Goal: Information Seeking & Learning: Check status

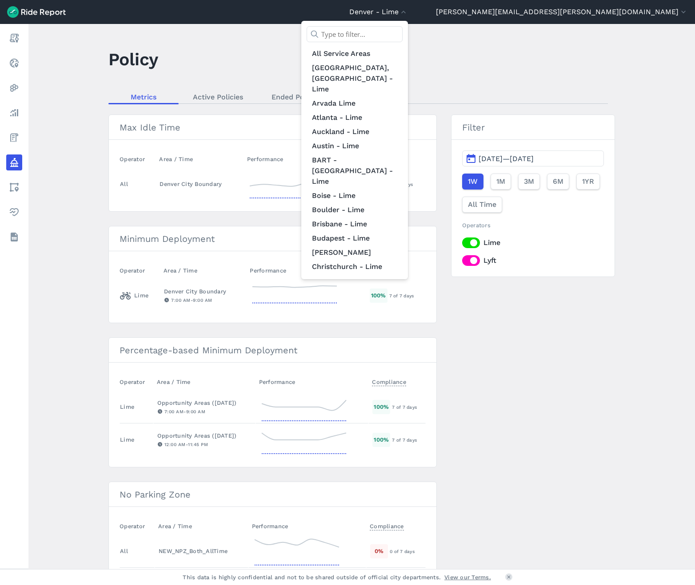
click at [402, 33] on input "text" at bounding box center [354, 34] width 96 height 16
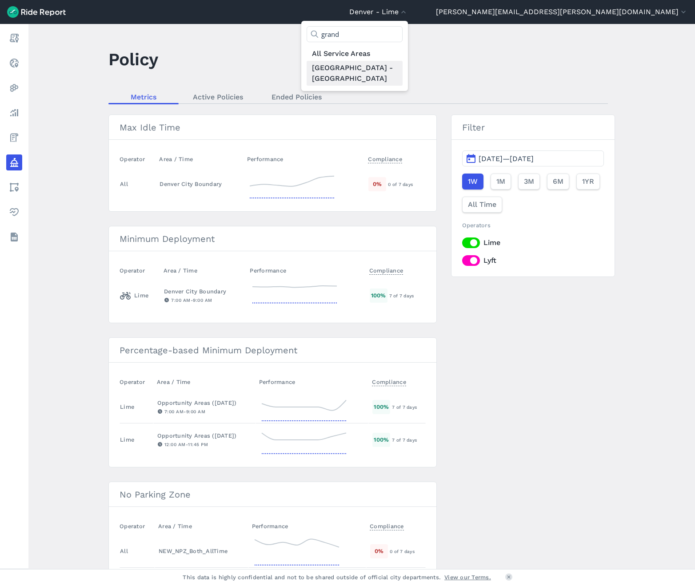
type input "grand"
click at [402, 69] on link "[GEOGRAPHIC_DATA] - [GEOGRAPHIC_DATA]" at bounding box center [354, 73] width 96 height 25
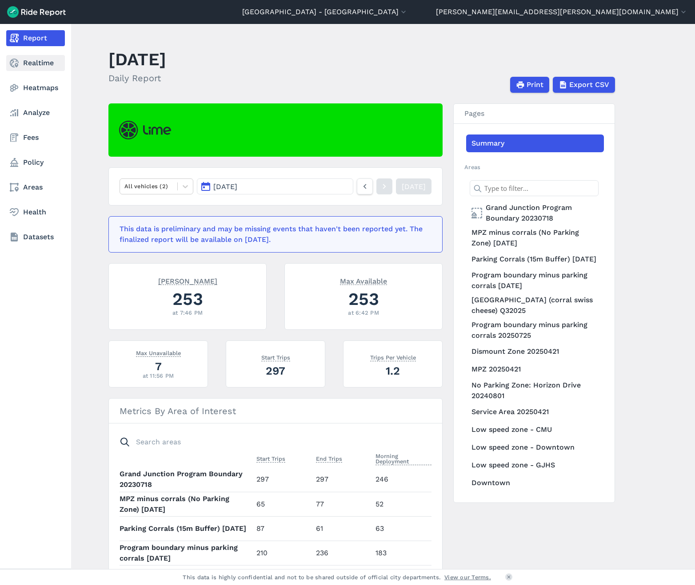
click at [18, 64] on icon at bounding box center [14, 63] width 11 height 11
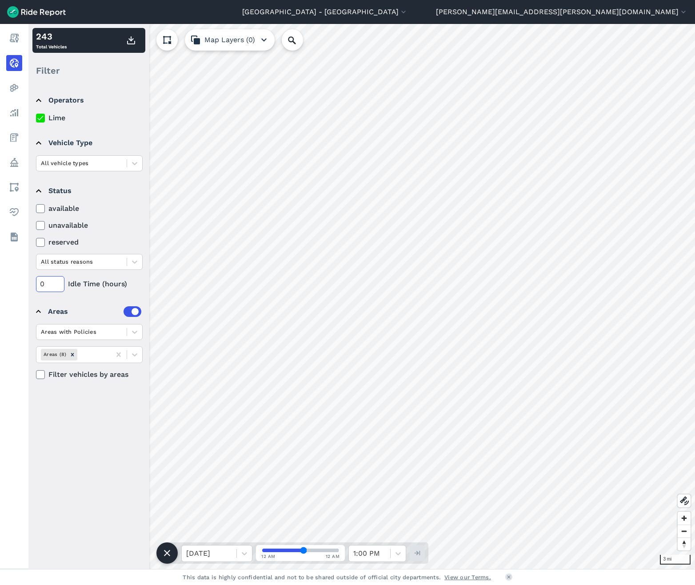
drag, startPoint x: 46, startPoint y: 282, endPoint x: 33, endPoint y: 279, distance: 13.6
click at [33, 279] on details "Status available unavailable reserved All status reasons 0 Idle Time (hours)" at bounding box center [88, 235] width 112 height 121
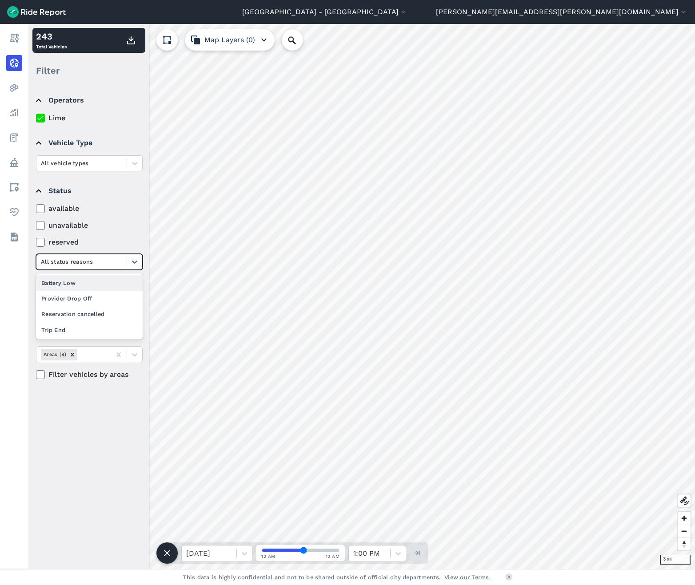
click at [111, 258] on div at bounding box center [81, 262] width 81 height 10
click at [95, 302] on div "Provider Drop Off" at bounding box center [89, 299] width 107 height 16
click at [93, 331] on div at bounding box center [81, 332] width 81 height 10
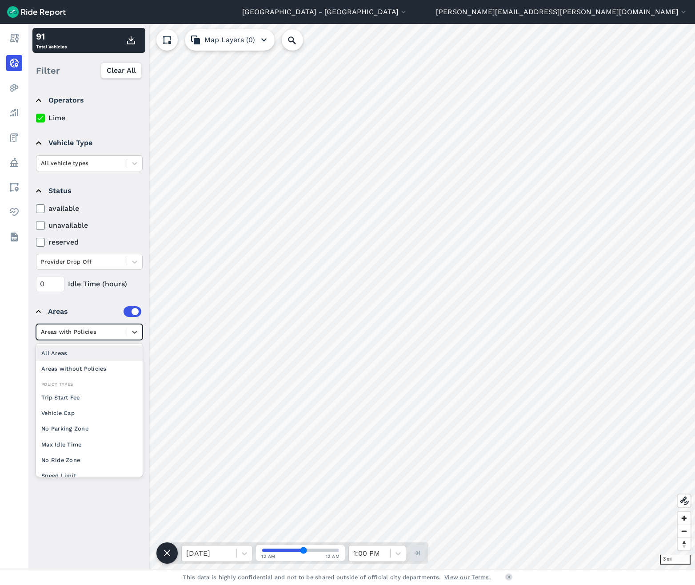
click at [100, 334] on div at bounding box center [81, 332] width 81 height 10
click at [87, 254] on div "Provider Drop Off" at bounding box center [89, 262] width 107 height 16
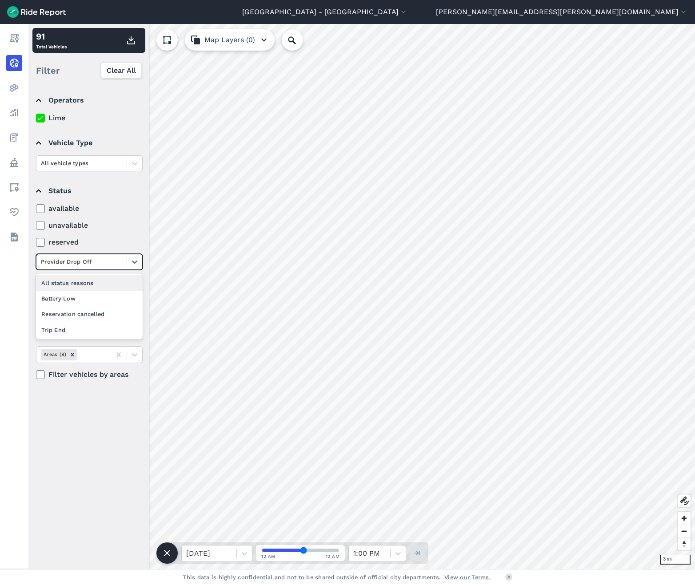
click at [107, 241] on label "reserved" at bounding box center [89, 242] width 107 height 11
click at [36, 241] on input "reserved" at bounding box center [36, 240] width 0 height 6
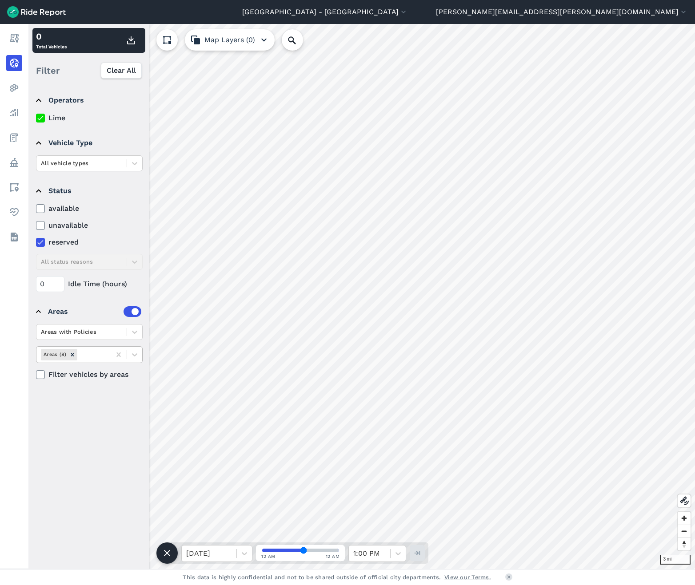
click at [95, 351] on div at bounding box center [92, 355] width 27 height 10
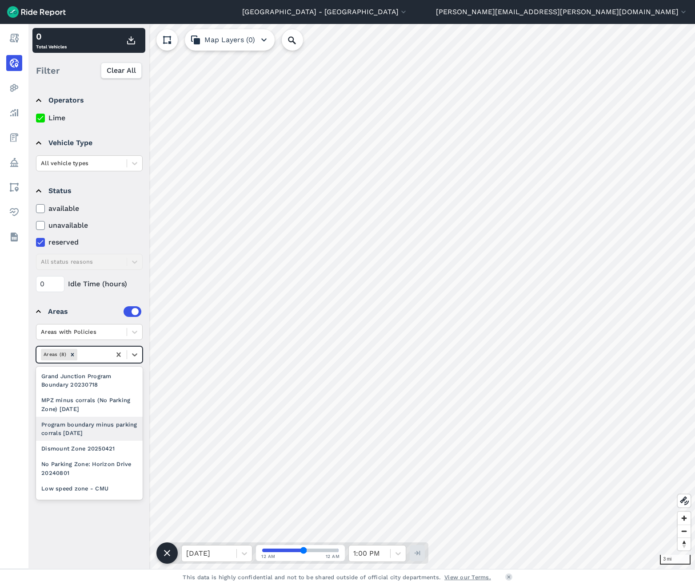
click at [99, 429] on div "Program boundary minus parking corrals [DATE]" at bounding box center [89, 429] width 107 height 24
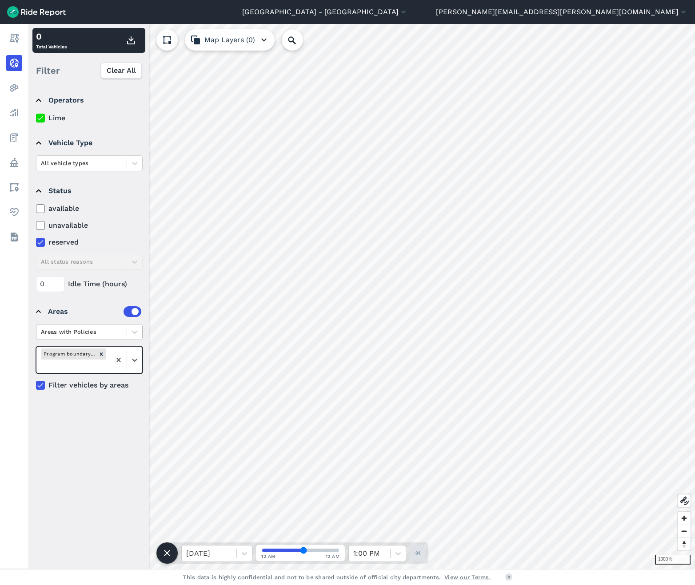
click at [102, 332] on div at bounding box center [81, 332] width 81 height 10
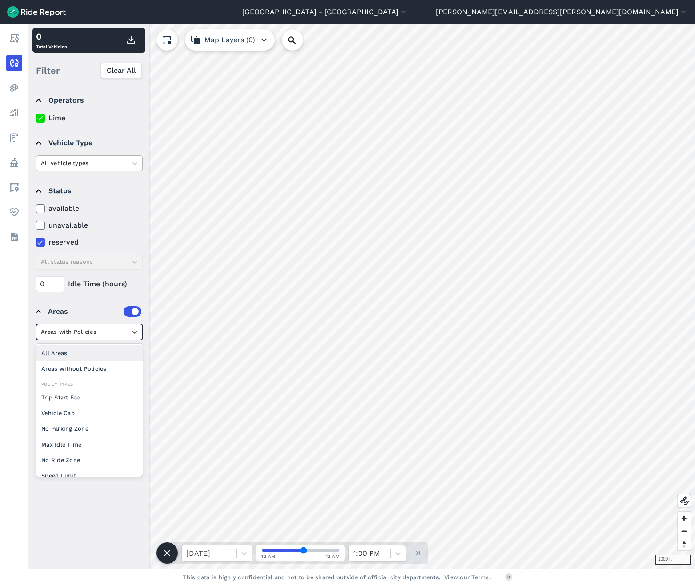
click at [111, 160] on div at bounding box center [81, 163] width 81 height 10
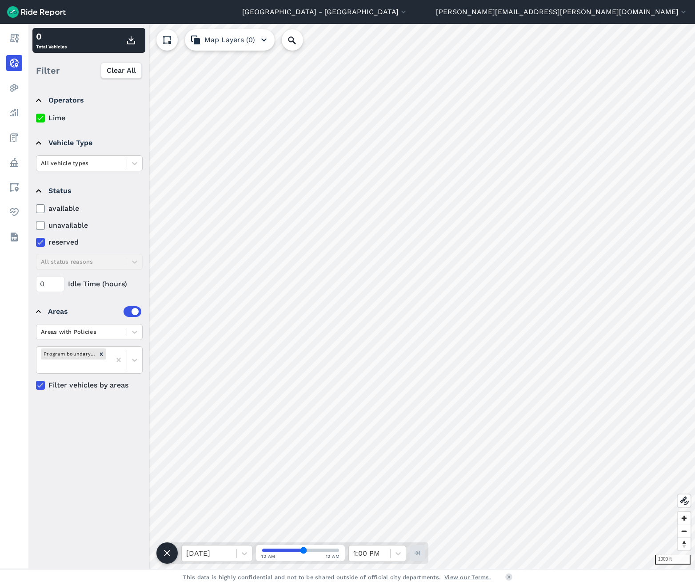
click at [119, 243] on label "reserved" at bounding box center [89, 242] width 107 height 11
click at [36, 243] on input "reserved" at bounding box center [36, 240] width 0 height 6
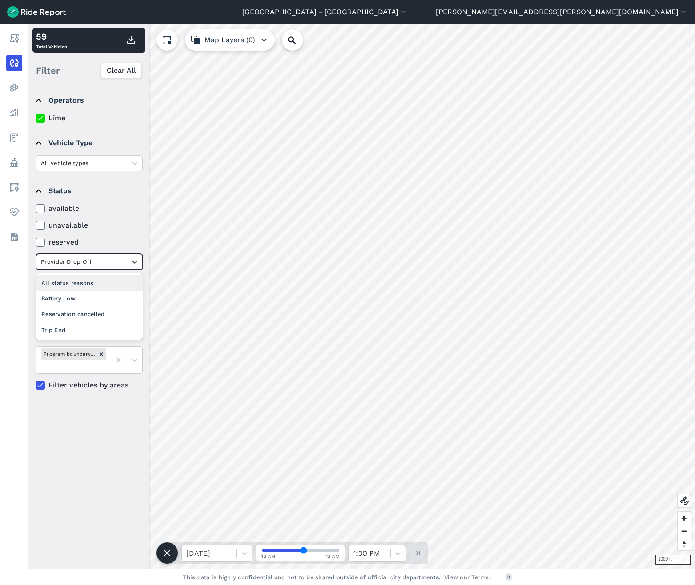
click at [106, 261] on div at bounding box center [81, 262] width 81 height 10
click at [117, 227] on label "unavailable" at bounding box center [89, 225] width 107 height 11
click at [36, 226] on input "unavailable" at bounding box center [36, 223] width 0 height 6
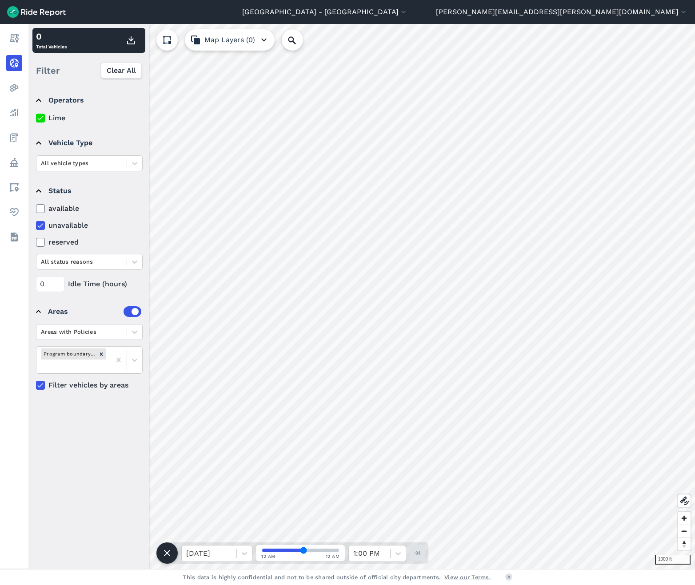
click at [48, 227] on label "unavailable" at bounding box center [89, 225] width 107 height 11
click at [36, 226] on input "unavailable" at bounding box center [36, 223] width 0 height 6
drag, startPoint x: 45, startPoint y: 283, endPoint x: 36, endPoint y: 283, distance: 8.5
click at [36, 283] on input "0" at bounding box center [50, 284] width 28 height 16
type input "168"
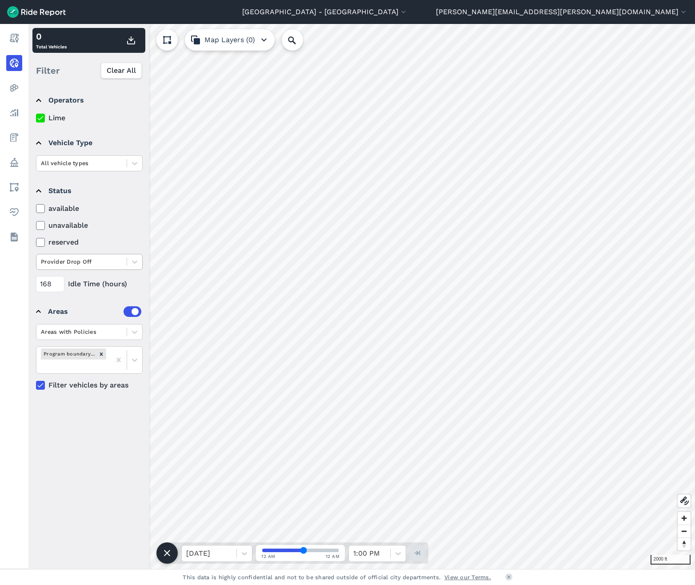
click at [75, 258] on div at bounding box center [81, 262] width 81 height 10
click at [72, 284] on div "All status reasons" at bounding box center [89, 283] width 107 height 16
click at [108, 286] on div "168 Idle Time (hours)" at bounding box center [89, 284] width 107 height 16
click at [109, 259] on div at bounding box center [81, 262] width 81 height 10
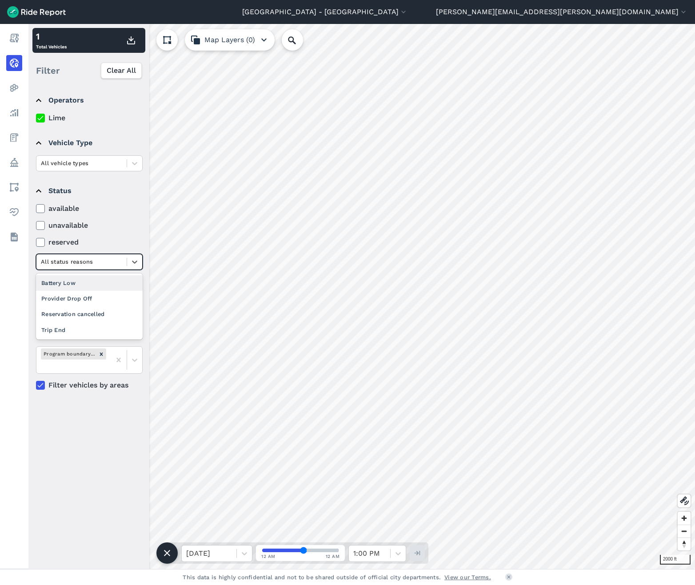
click at [109, 259] on div at bounding box center [81, 262] width 81 height 10
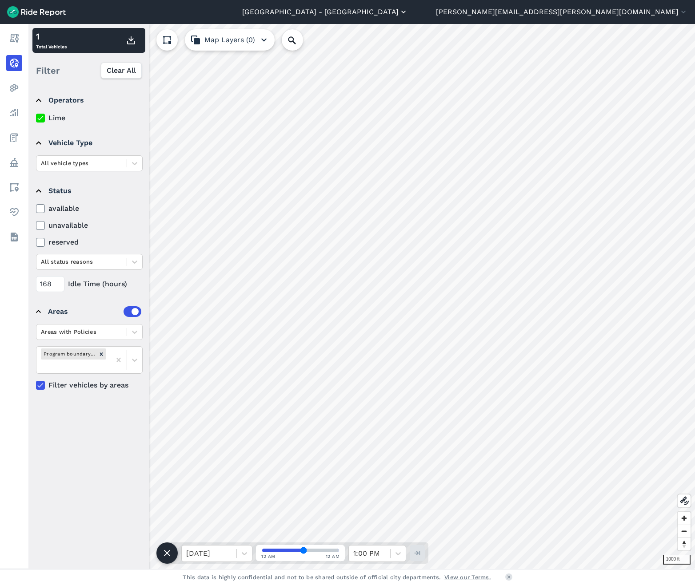
click at [408, 12] on button "[GEOGRAPHIC_DATA] - [GEOGRAPHIC_DATA]" at bounding box center [325, 12] width 166 height 11
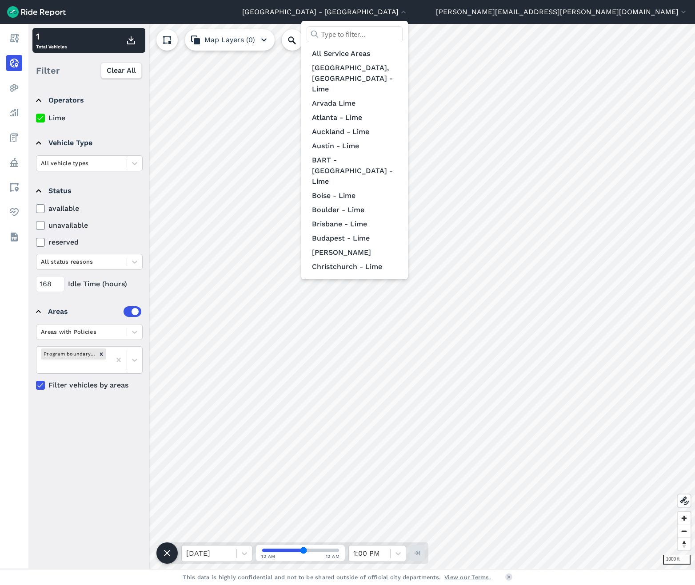
click at [402, 39] on input "text" at bounding box center [354, 34] width 96 height 16
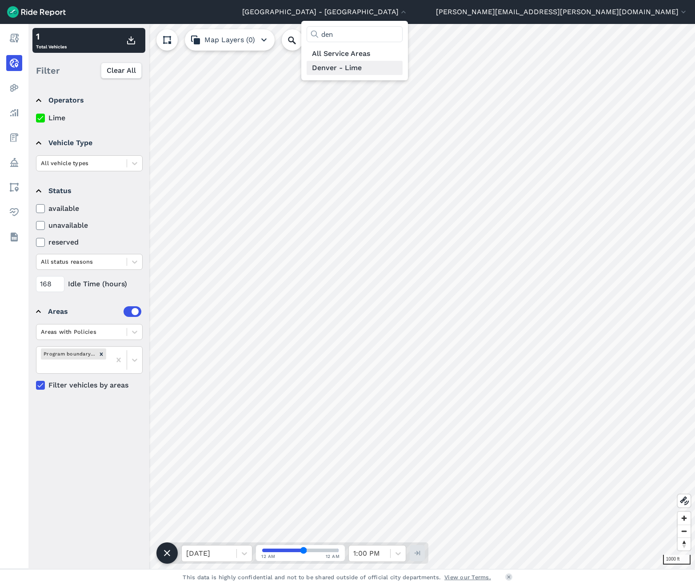
type input "den"
click at [402, 66] on link "Denver - Lime" at bounding box center [354, 68] width 96 height 14
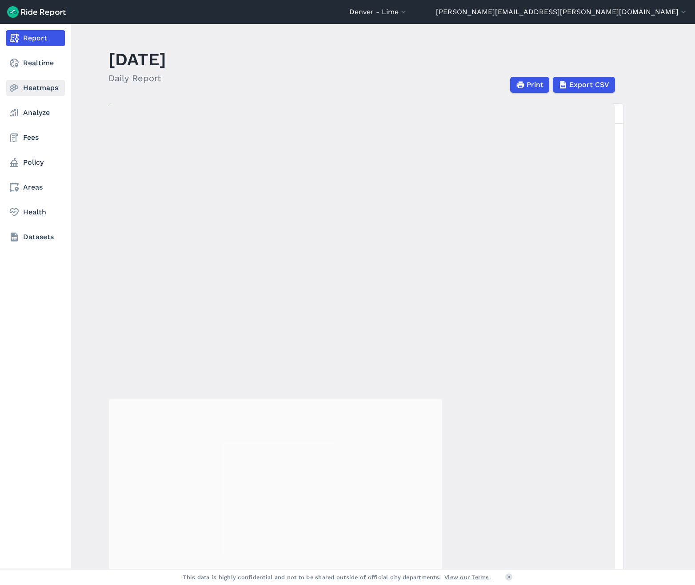
click at [20, 87] on link "Heatmaps" at bounding box center [35, 88] width 59 height 16
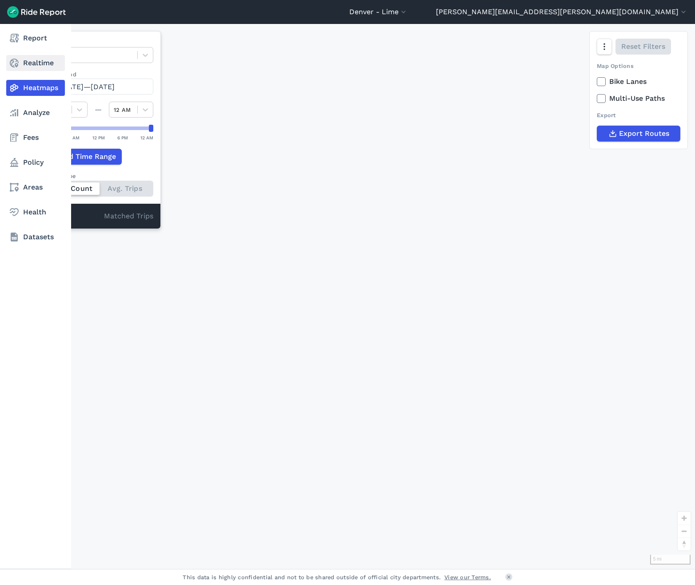
click at [26, 61] on link "Realtime" at bounding box center [35, 63] width 59 height 16
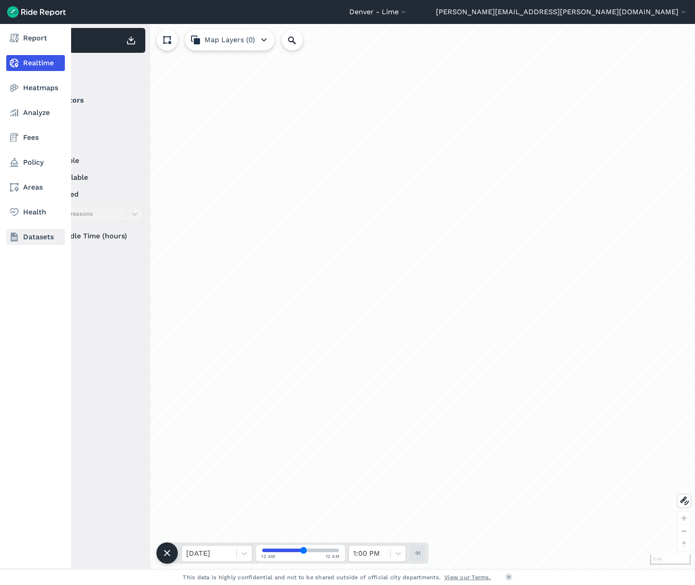
drag, startPoint x: 50, startPoint y: 236, endPoint x: 26, endPoint y: 235, distance: 23.6
click at [26, 235] on div "Report Realtime Heatmaps Analyze Fees Policy Areas Health Datasets 5 mi 0 Total…" at bounding box center [347, 296] width 695 height 545
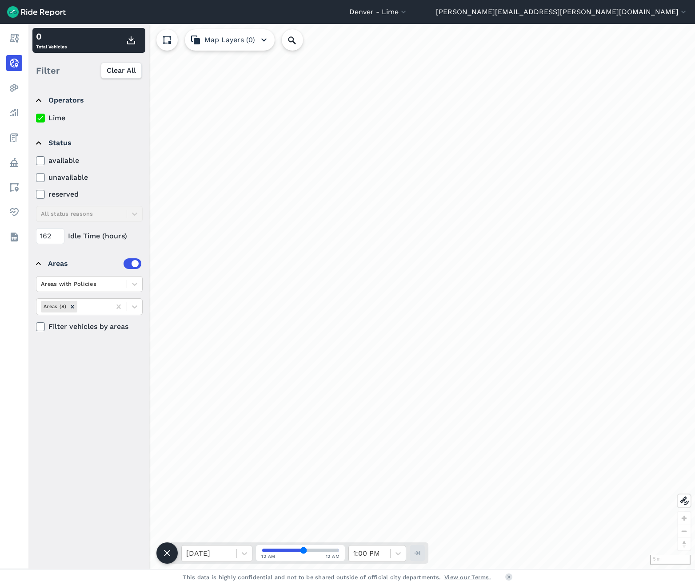
click at [453, 360] on div "loading" at bounding box center [361, 296] width 666 height 545
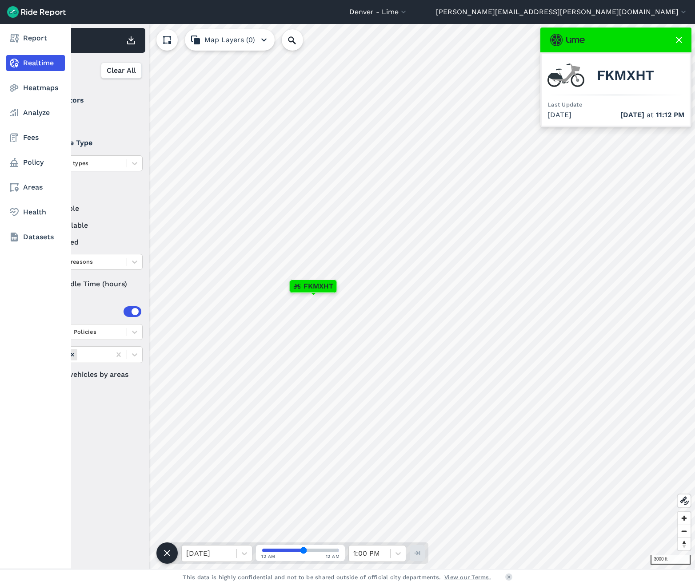
drag, startPoint x: 55, startPoint y: 284, endPoint x: 21, endPoint y: 279, distance: 33.7
click at [21, 279] on div "Report Realtime Heatmaps Analyze Fees Policy Areas Health Datasets 3000 ft × FK…" at bounding box center [347, 296] width 695 height 545
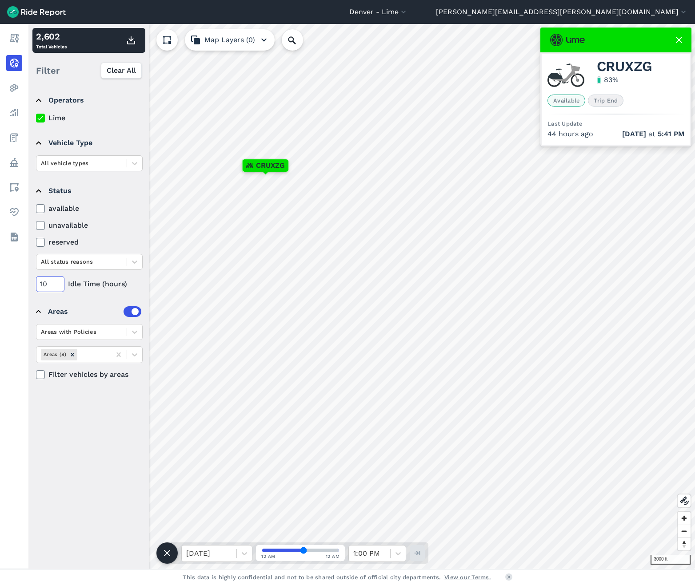
drag, startPoint x: 46, startPoint y: 283, endPoint x: 34, endPoint y: 284, distance: 11.6
click at [34, 284] on details "Status available unavailable reserved All status reasons 10 Idle Time (hours)" at bounding box center [88, 235] width 112 height 121
type input "164"
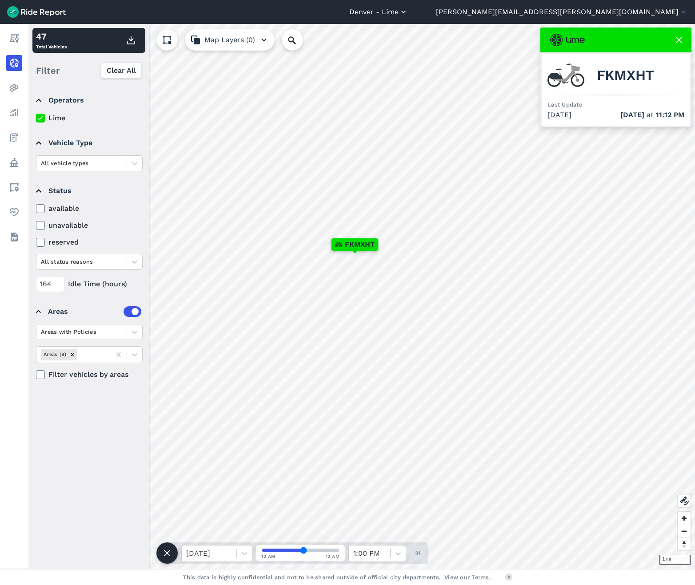
click at [408, 10] on button "Denver - Lime" at bounding box center [378, 12] width 59 height 11
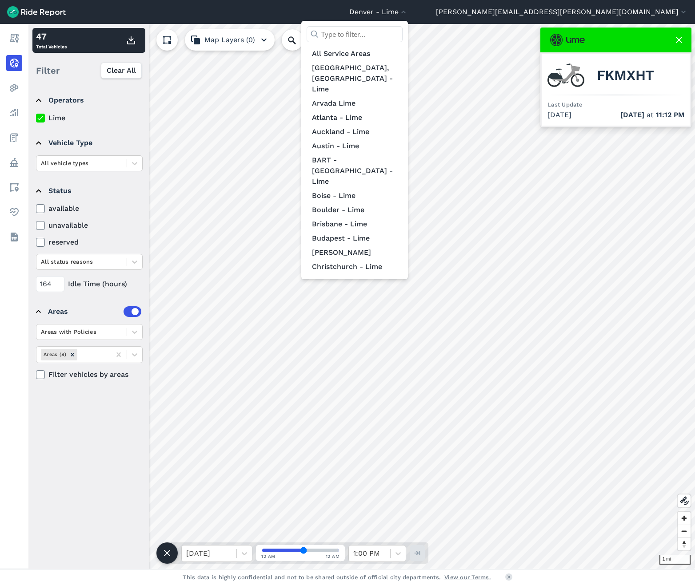
click at [402, 36] on input "text" at bounding box center [354, 34] width 96 height 16
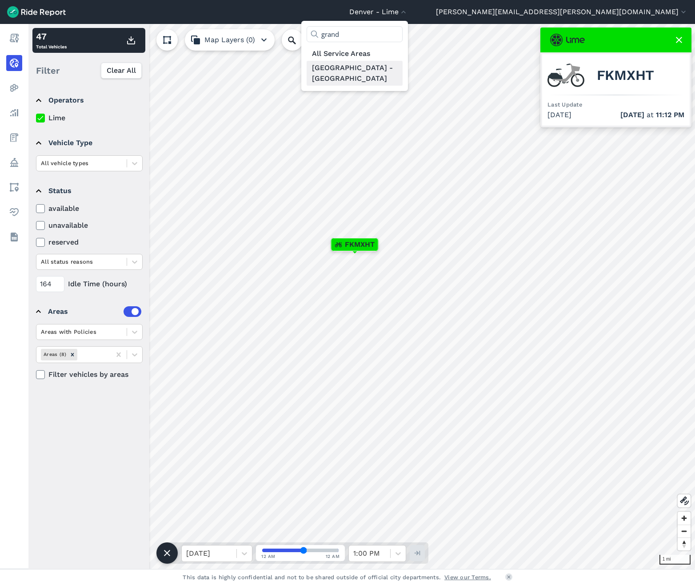
type input "grand"
click at [402, 61] on link "[GEOGRAPHIC_DATA] - [GEOGRAPHIC_DATA]" at bounding box center [354, 73] width 96 height 25
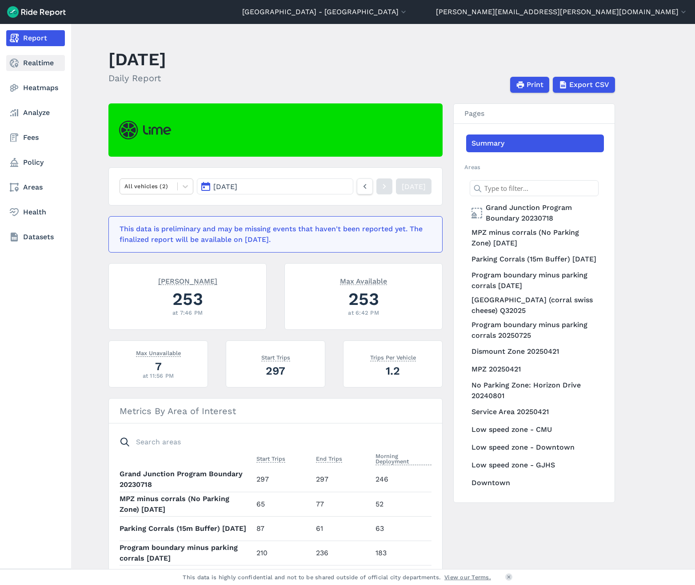
click at [19, 69] on link "Realtime" at bounding box center [35, 63] width 59 height 16
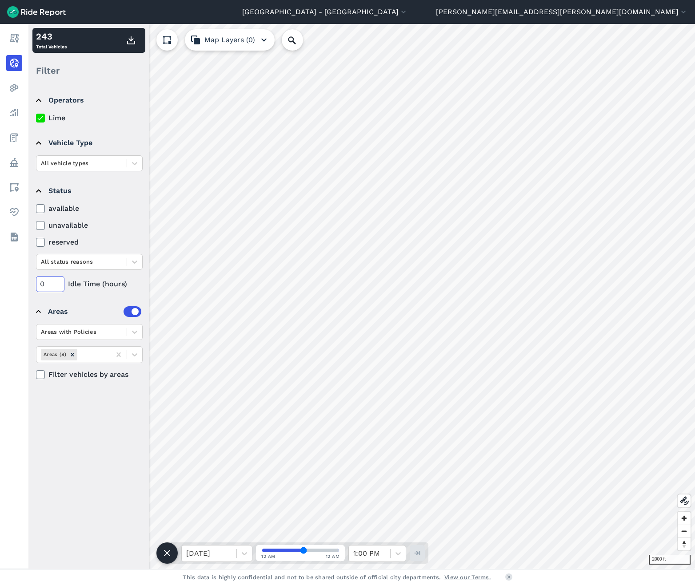
drag, startPoint x: 49, startPoint y: 283, endPoint x: 32, endPoint y: 283, distance: 17.8
click at [32, 283] on div "Operators Lime Vehicle Type All vehicle types Status available unavailable rese…" at bounding box center [88, 326] width 121 height 485
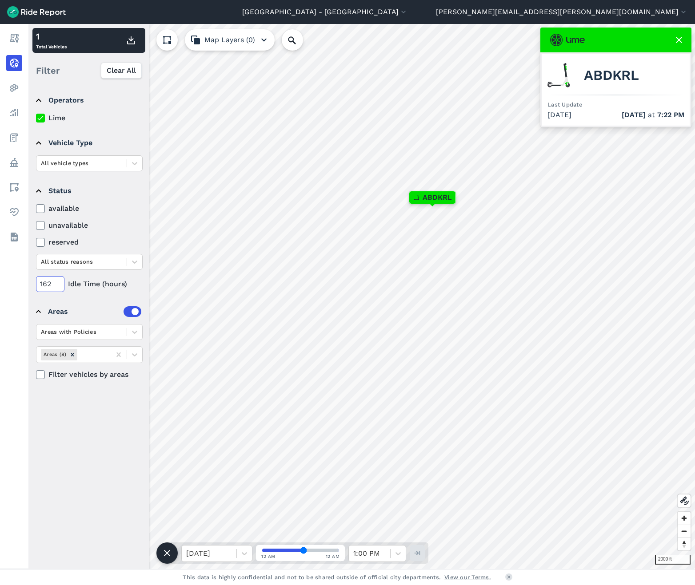
drag, startPoint x: 52, startPoint y: 283, endPoint x: 43, endPoint y: 283, distance: 9.3
click at [43, 283] on input "162" at bounding box center [50, 284] width 28 height 16
click at [43, 282] on input "162" at bounding box center [50, 284] width 28 height 16
click at [50, 283] on input "162" at bounding box center [50, 284] width 28 height 16
click at [123, 207] on label "available" at bounding box center [89, 208] width 107 height 11
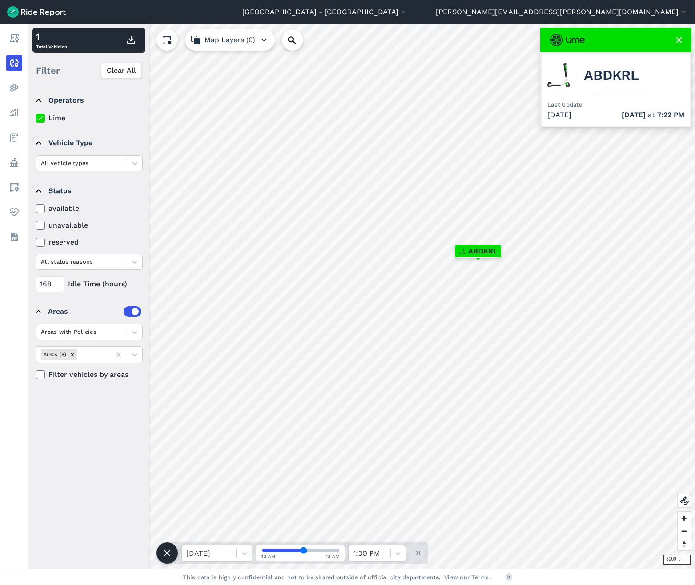
click at [36, 207] on input "available" at bounding box center [36, 206] width 0 height 6
drag, startPoint x: 51, startPoint y: 286, endPoint x: 38, endPoint y: 286, distance: 13.3
click at [38, 286] on input "168" at bounding box center [50, 284] width 28 height 16
drag, startPoint x: 51, startPoint y: 283, endPoint x: 31, endPoint y: 282, distance: 20.1
click at [31, 282] on div "Operators Lime Vehicle Type All vehicle types Status available unavailable rese…" at bounding box center [88, 326] width 121 height 485
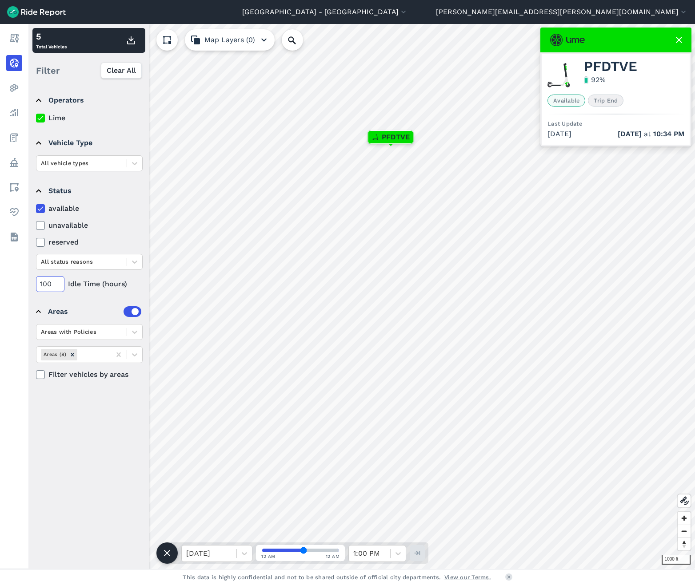
drag, startPoint x: 53, startPoint y: 284, endPoint x: 28, endPoint y: 283, distance: 24.9
click at [28, 283] on div "Operators Lime Vehicle Type All vehicle types Status available unavailable rese…" at bounding box center [88, 326] width 121 height 485
type input "0"
